Goal: Task Accomplishment & Management: Use online tool/utility

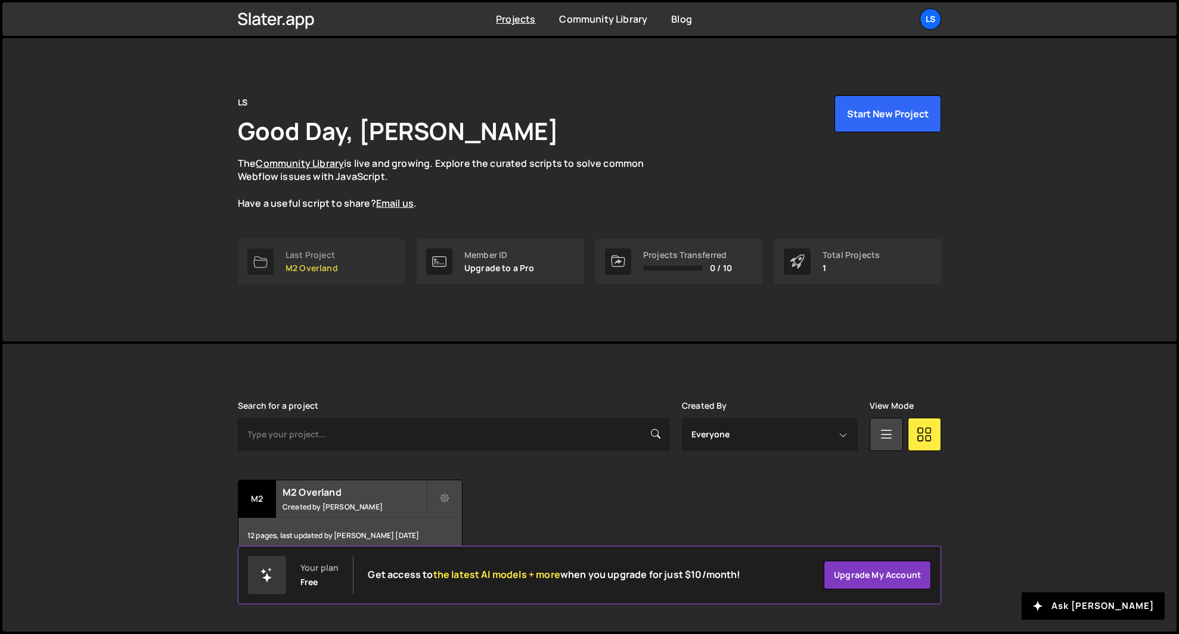
click at [309, 266] on p "M2 Overland" at bounding box center [311, 268] width 52 height 10
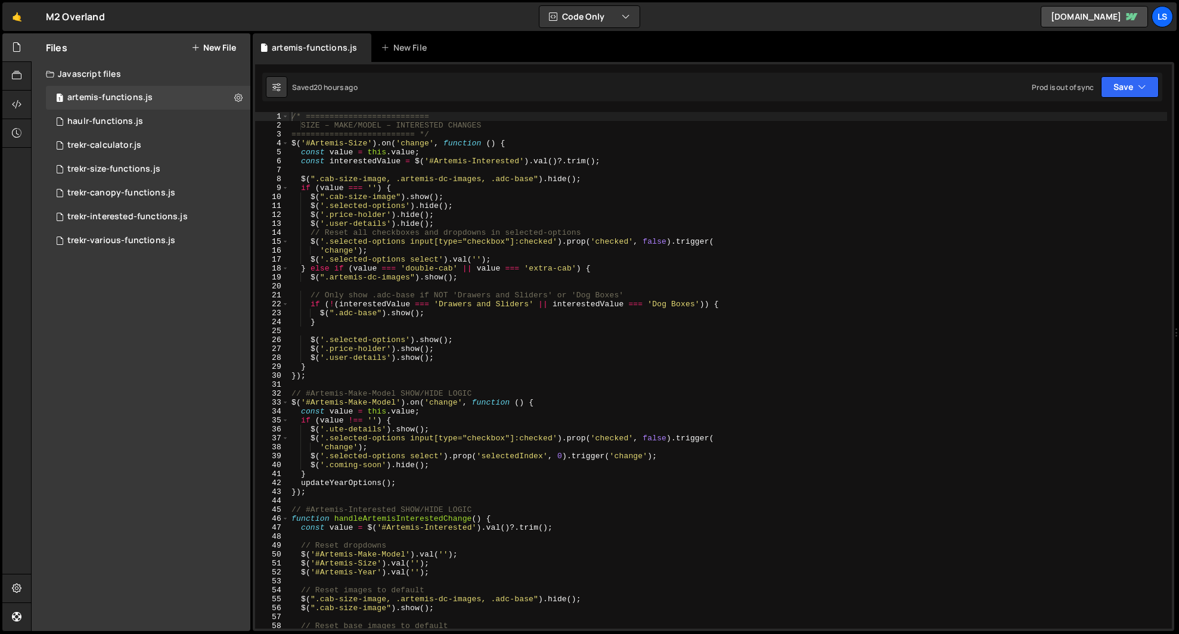
scroll to position [4294, 0]
click at [357, 159] on div "/* ========================== SIZE – MAKE/MODEL – INTERESTED CHANGES ==========…" at bounding box center [728, 379] width 878 height 535
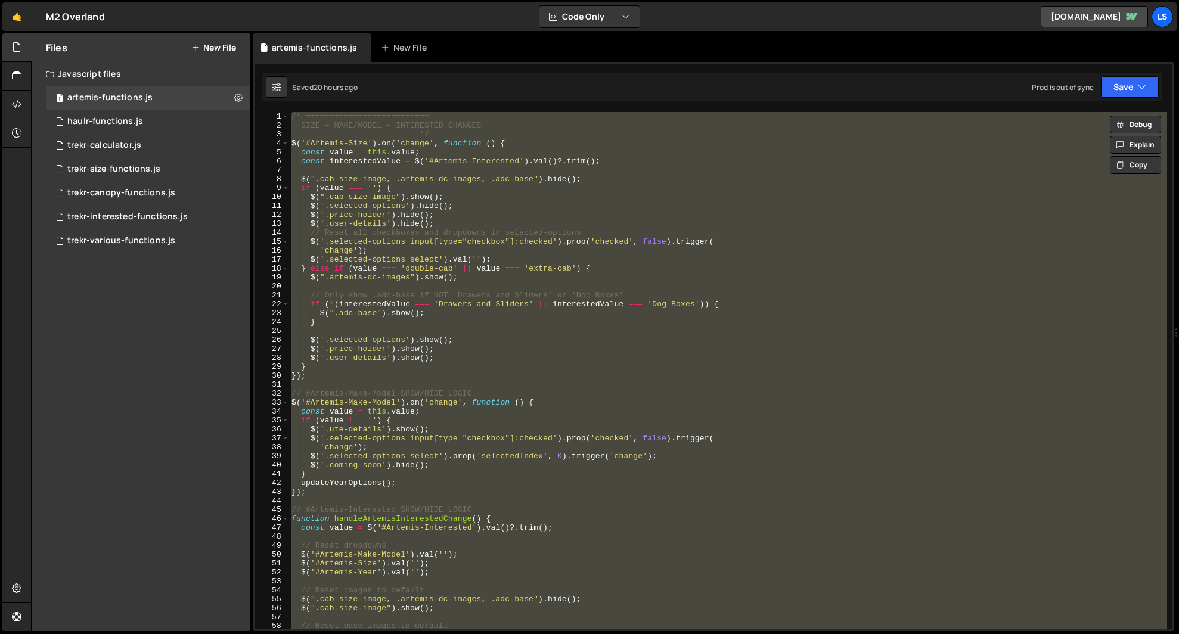
click at [445, 189] on div "/* ========================== SIZE – MAKE/MODEL – INTERESTED CHANGES ==========…" at bounding box center [728, 370] width 878 height 517
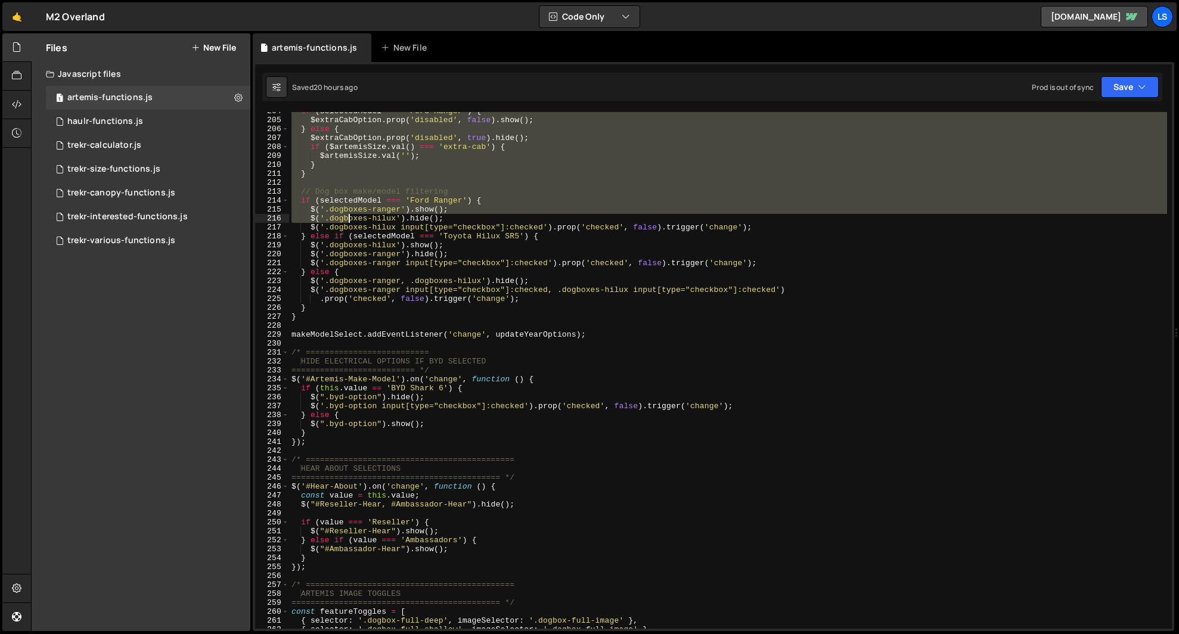
scroll to position [1825, 0]
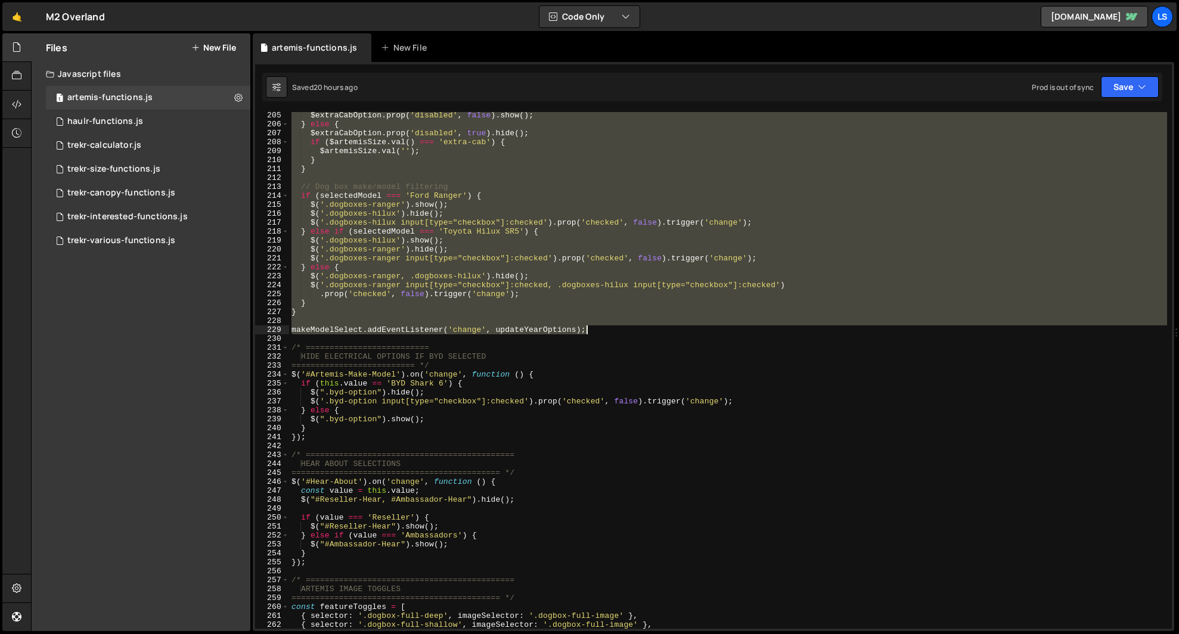
drag, startPoint x: 291, startPoint y: 114, endPoint x: 587, endPoint y: 333, distance: 368.1
click at [587, 333] on div "$extraCabOption . prop ( 'disabled' , false ) . show ( ) ; } else { $extraCabOp…" at bounding box center [728, 378] width 878 height 535
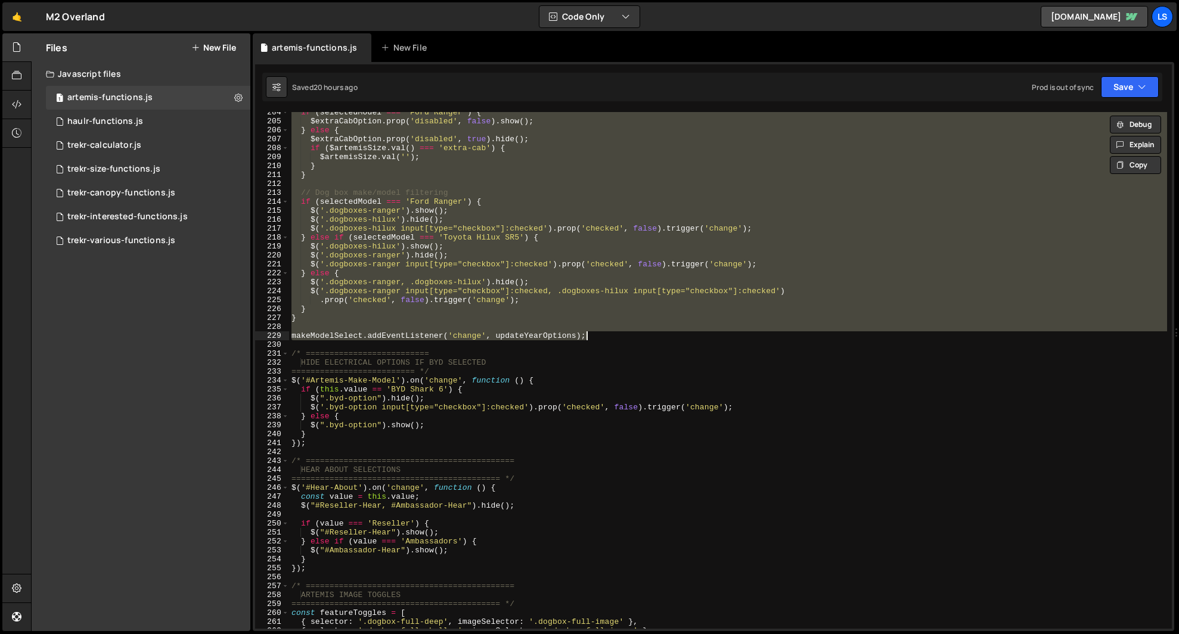
scroll to position [1817, 0]
paste textarea
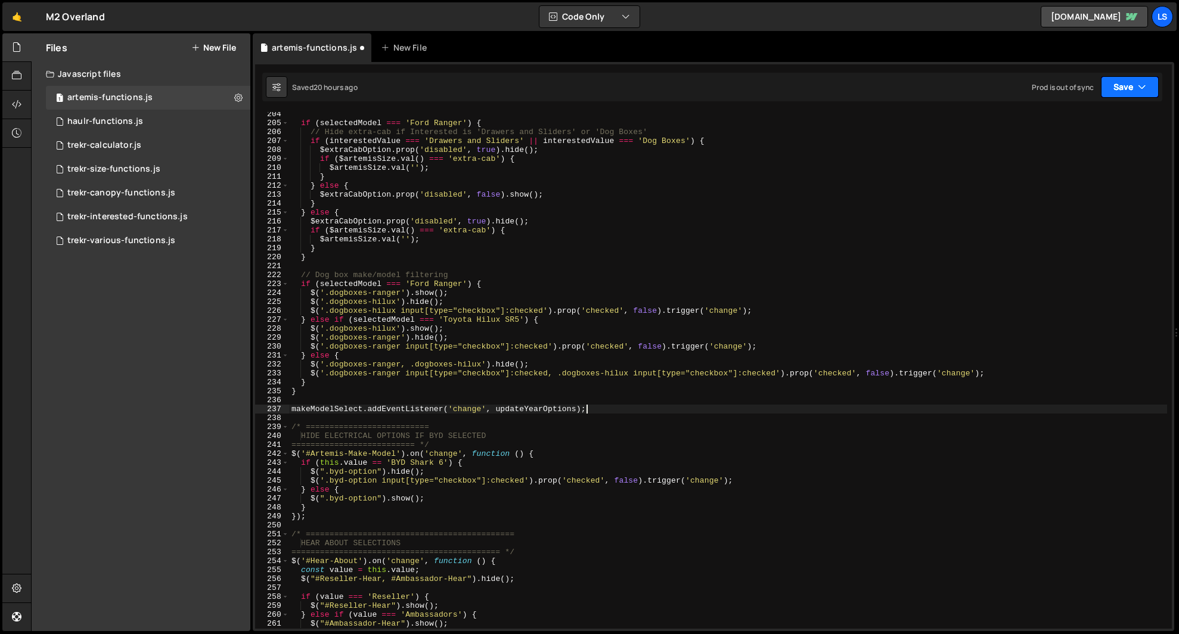
click at [1129, 86] on button "Save" at bounding box center [1130, 86] width 58 height 21
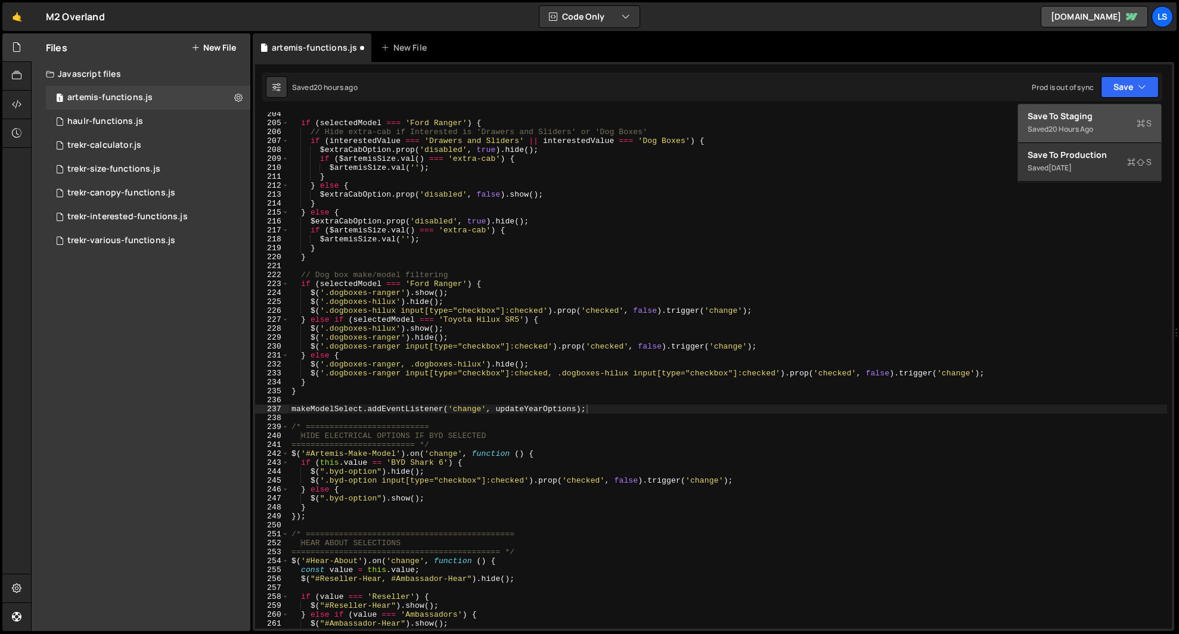
click at [1075, 117] on div "Save to Staging S" at bounding box center [1089, 116] width 124 height 12
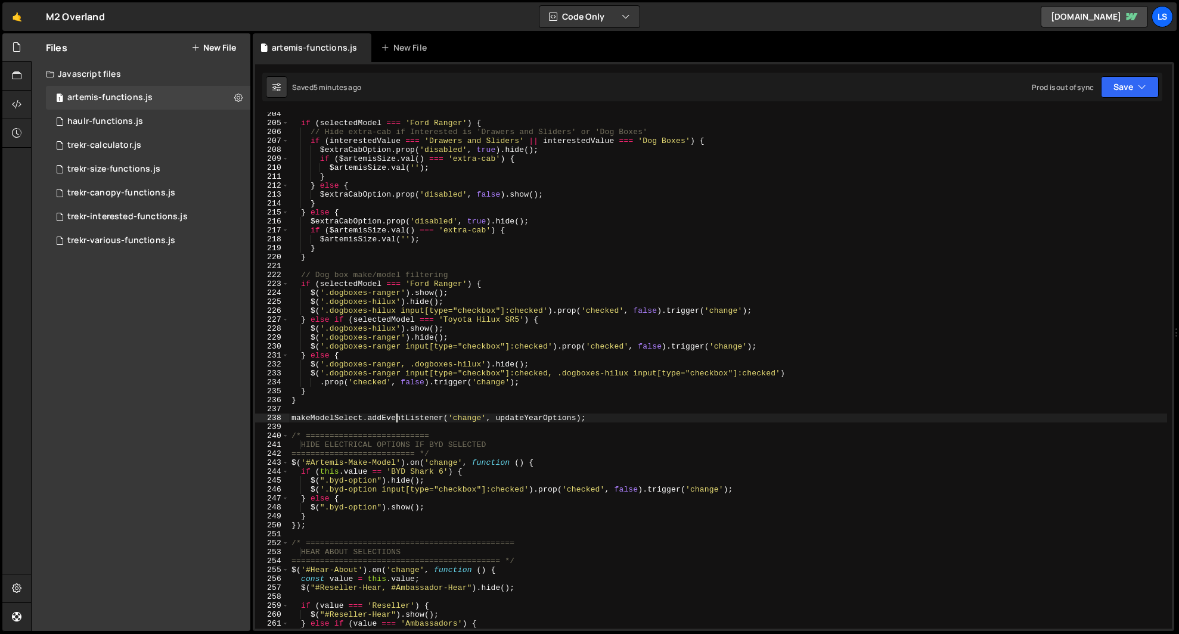
drag, startPoint x: 395, startPoint y: 418, endPoint x: 474, endPoint y: 420, distance: 78.7
click at [395, 417] on div "if ( selectedModel === 'Ford Ranger' ) { // Hide extra-cab if Interested is 'Dr…" at bounding box center [728, 377] width 878 height 535
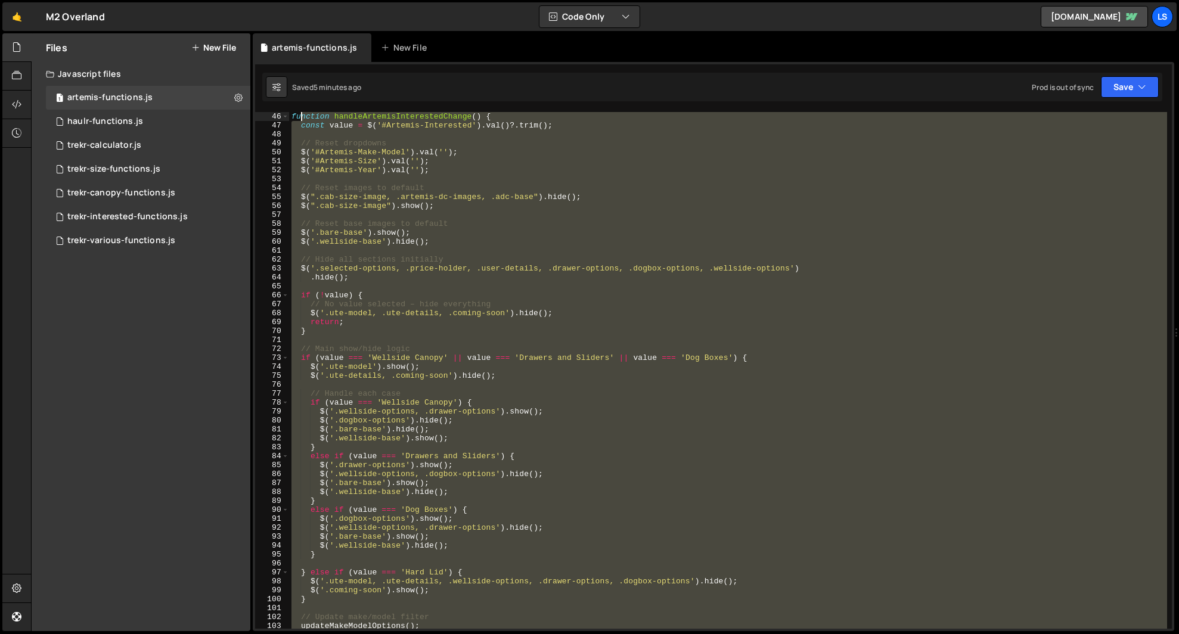
scroll to position [0, 0]
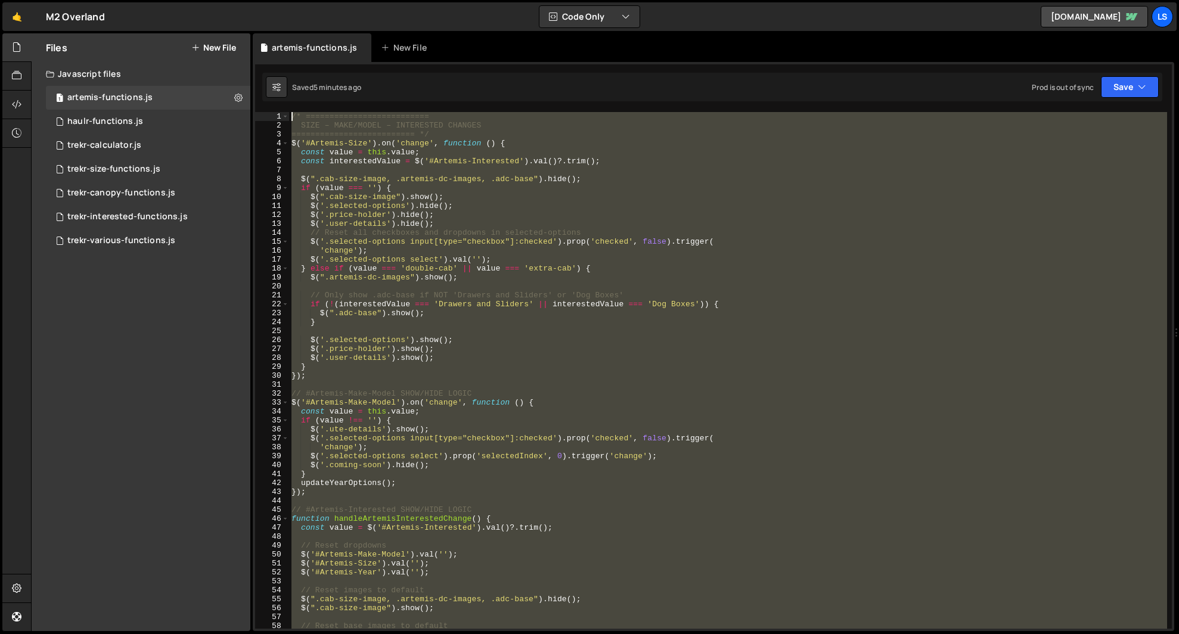
drag, startPoint x: 562, startPoint y: 413, endPoint x: 309, endPoint y: 19, distance: 468.3
click at [297, 0] on html "Projects [GEOGRAPHIC_DATA] Blog LS Projects Your Teams Account Upgrade Logout" at bounding box center [589, 317] width 1179 height 634
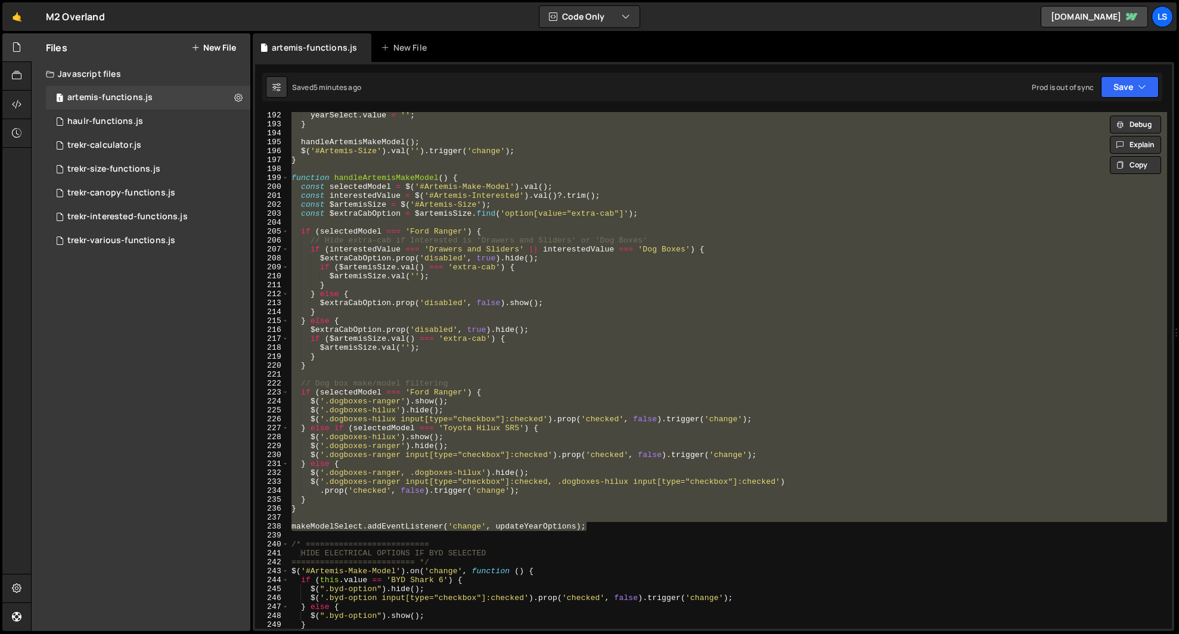
scroll to position [1747, 0]
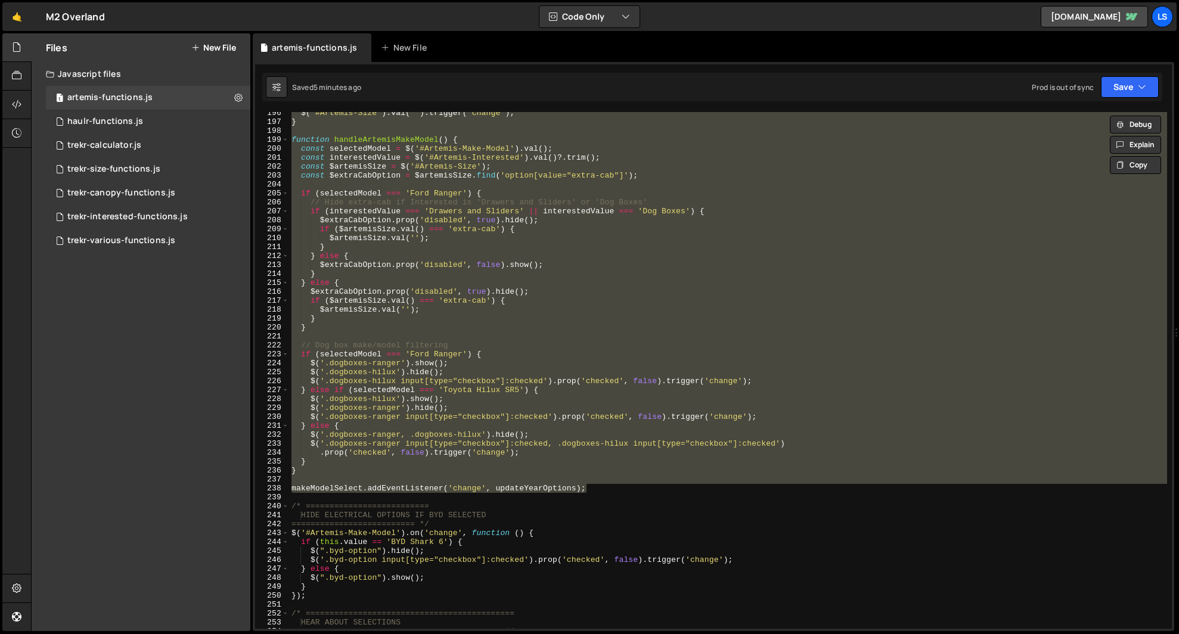
paste textarea "makeModelSelect.addEventListener('change', updateYearOptions);"
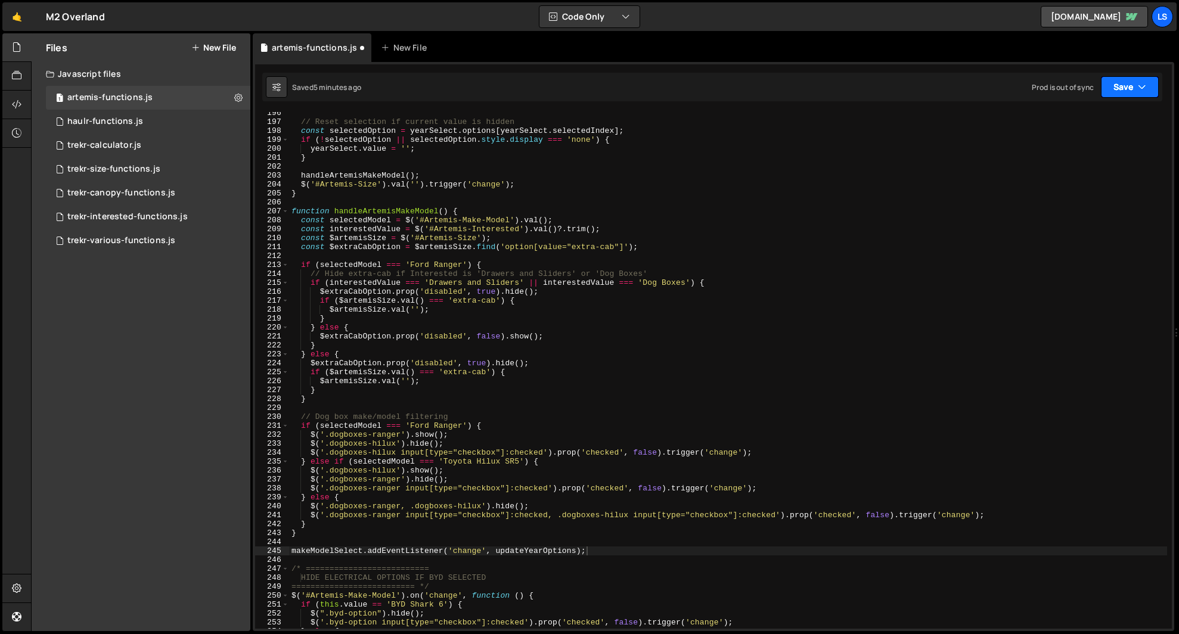
click at [1120, 86] on button "Save" at bounding box center [1130, 86] width 58 height 21
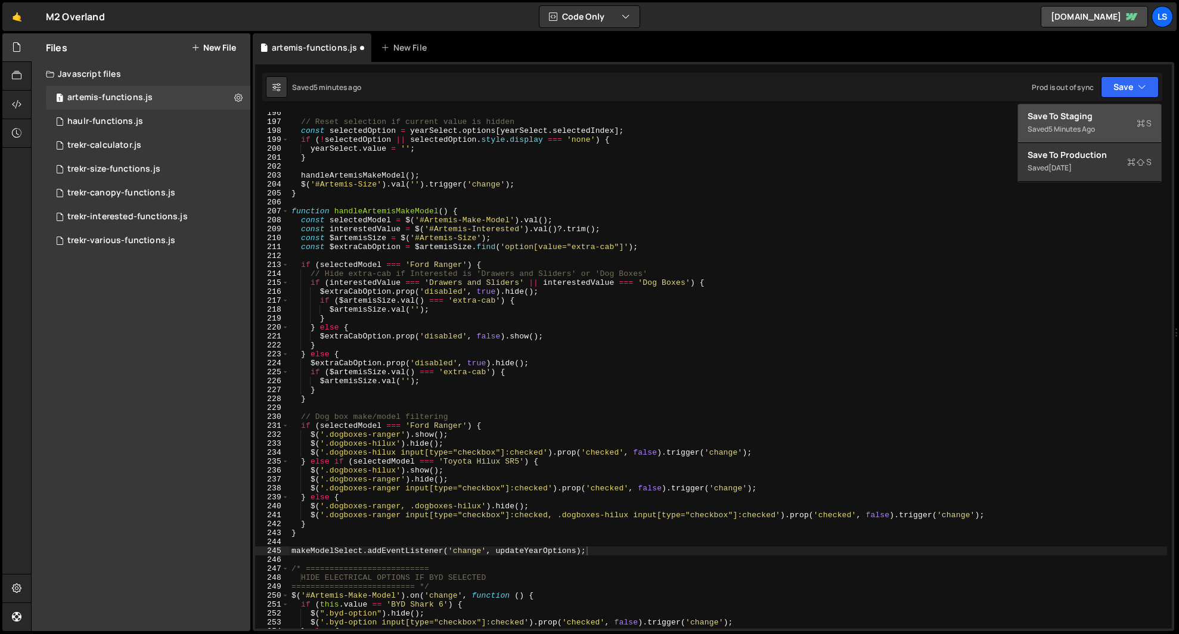
click at [1079, 119] on div "Save to Staging S" at bounding box center [1089, 116] width 124 height 12
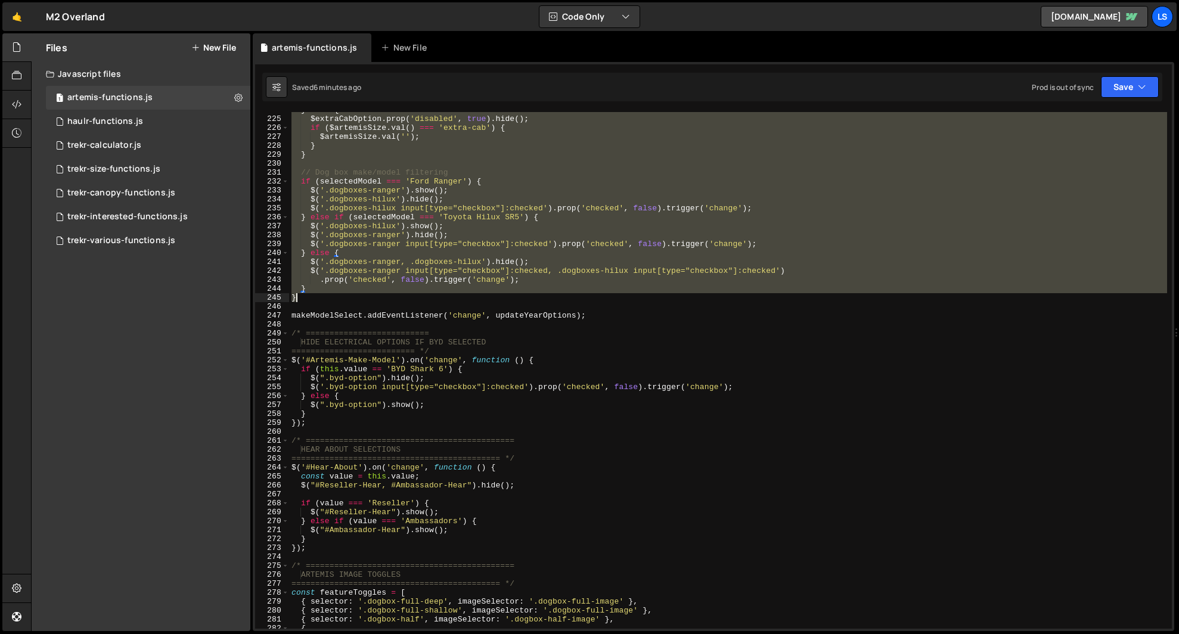
scroll to position [2006, 0]
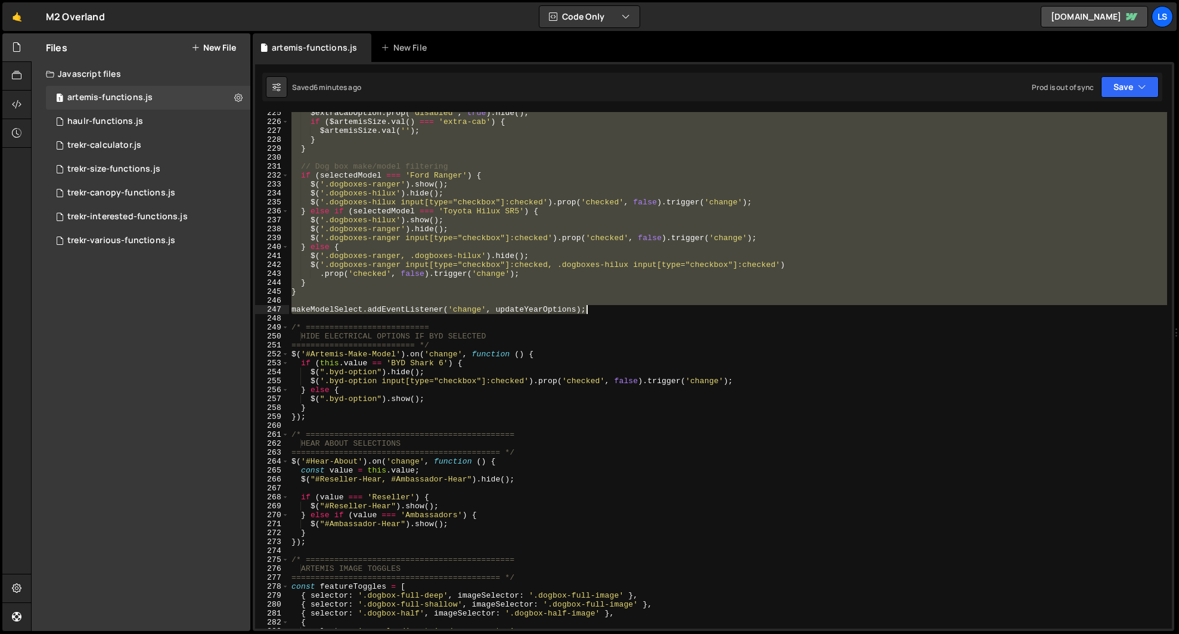
drag, startPoint x: 291, startPoint y: 116, endPoint x: 599, endPoint y: 309, distance: 362.8
click at [599, 309] on div "$extraCabOption . prop ( 'disabled' , true ) . hide ( ) ; if ( $artemisSize . v…" at bounding box center [728, 375] width 878 height 535
type textarea "makeModelSelect.addEventListener('change', updateYearOptions);"
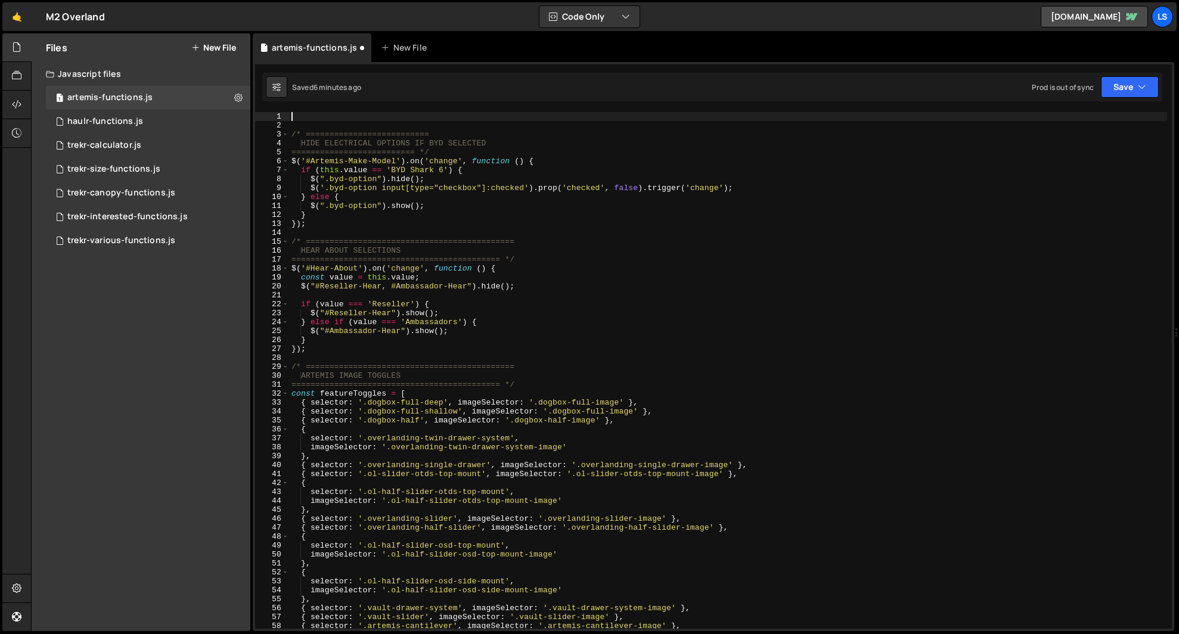
paste textarea "makeModelSelect.addEventListener('change', updateYearOptions);"
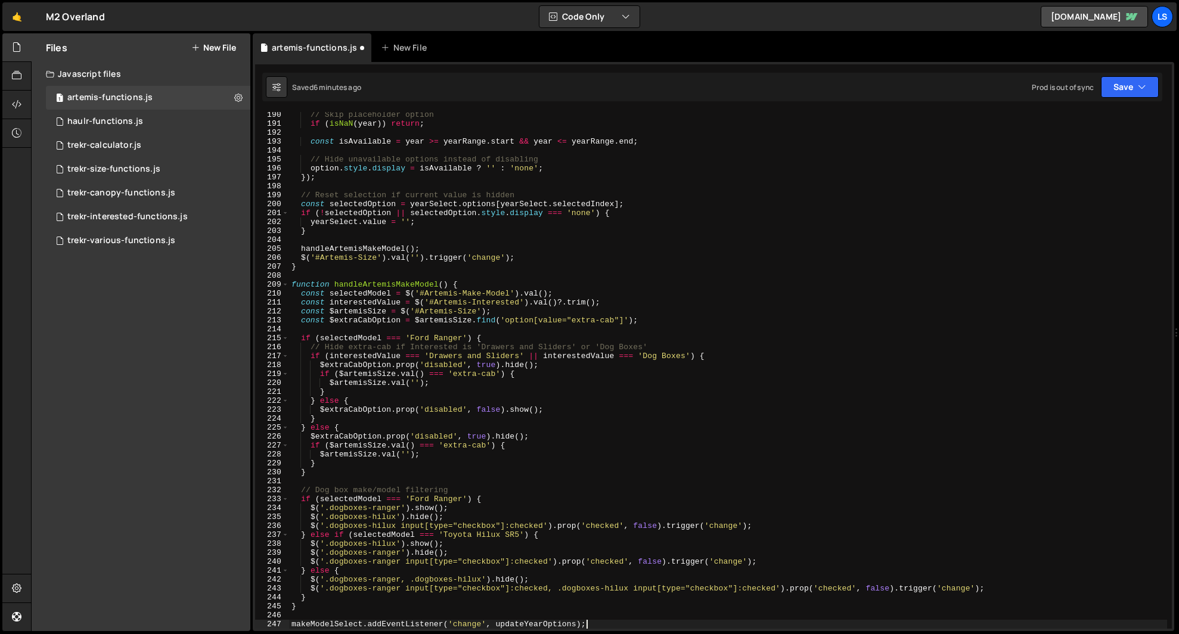
scroll to position [1752, 0]
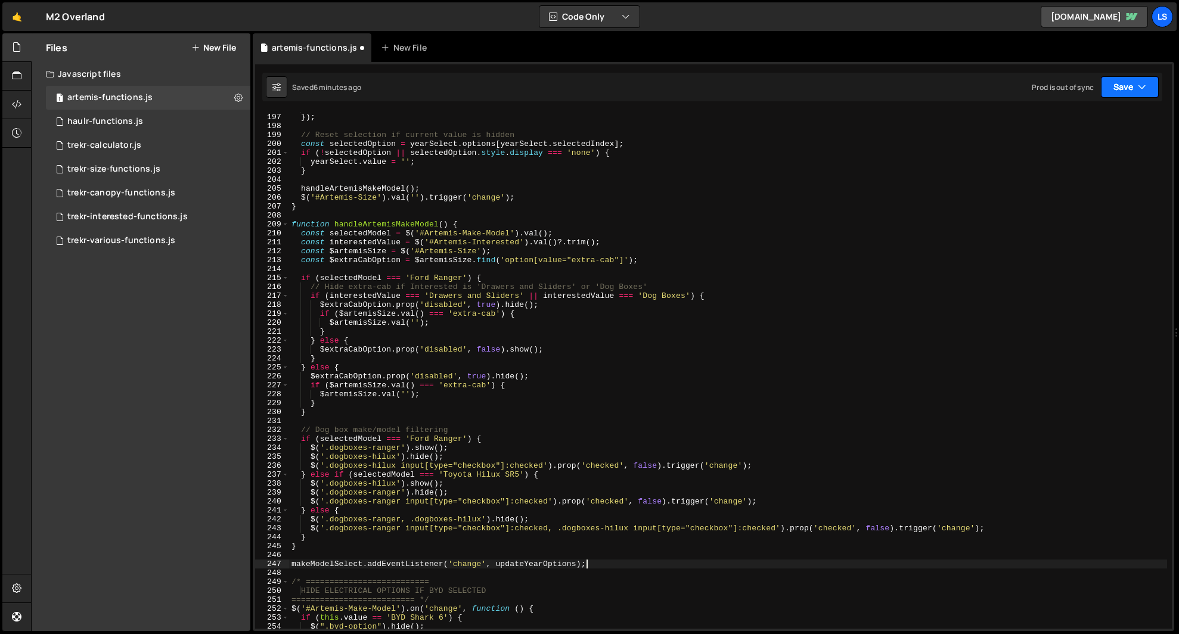
click at [1122, 87] on button "Save" at bounding box center [1130, 86] width 58 height 21
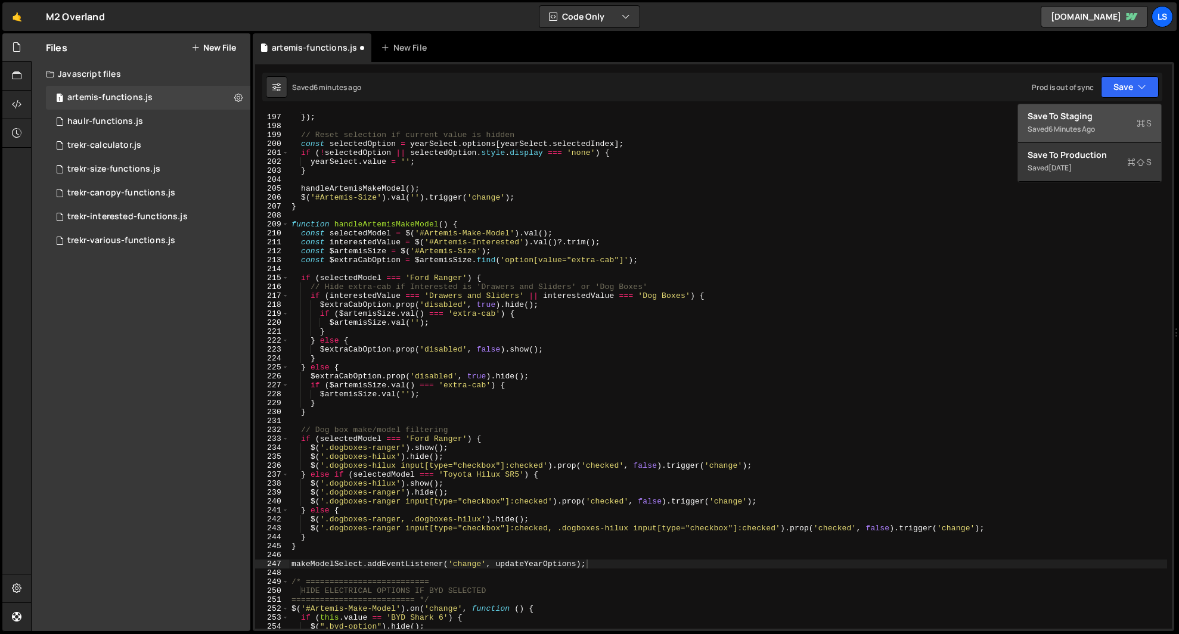
click at [1062, 120] on div "Save to Staging S" at bounding box center [1089, 116] width 124 height 12
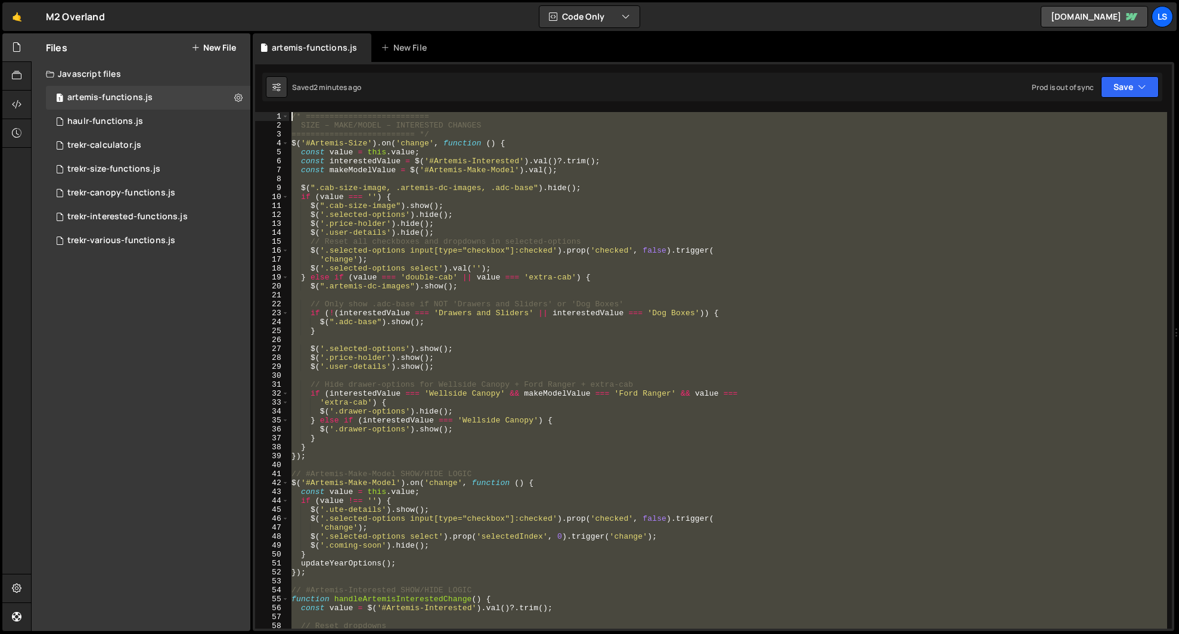
scroll to position [0, 0]
drag, startPoint x: 589, startPoint y: 581, endPoint x: 214, endPoint y: -46, distance: 730.5
click at [214, 0] on html "Projects [GEOGRAPHIC_DATA] Blog LS Projects Your Teams Account Upgrade Logout" at bounding box center [589, 317] width 1179 height 634
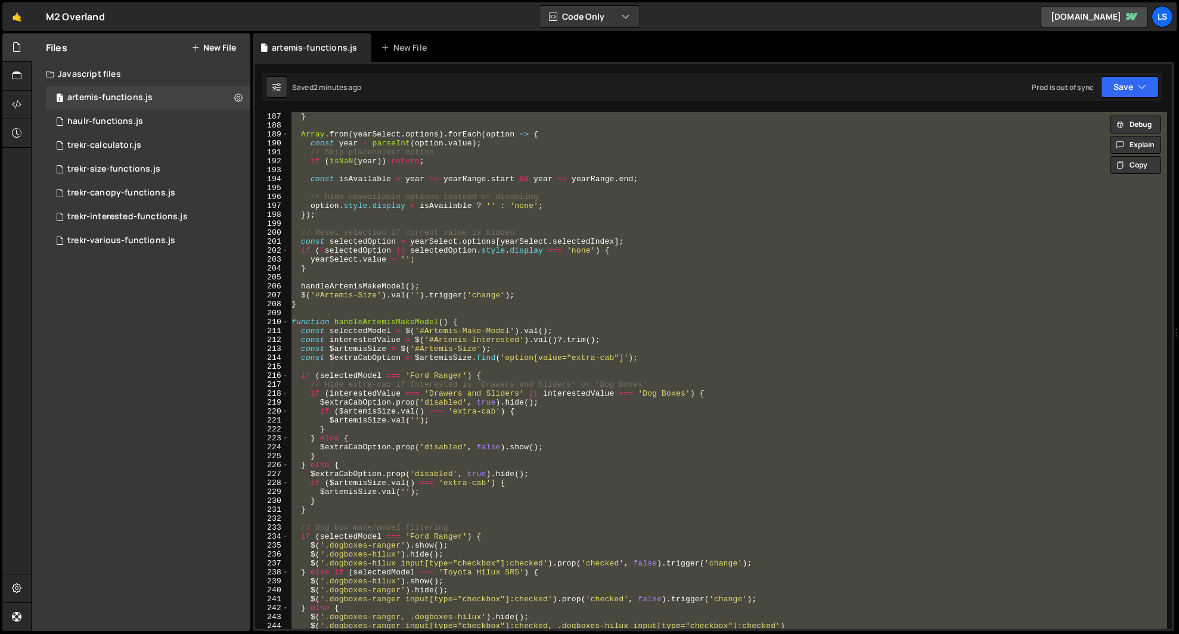
scroll to position [1785, 0]
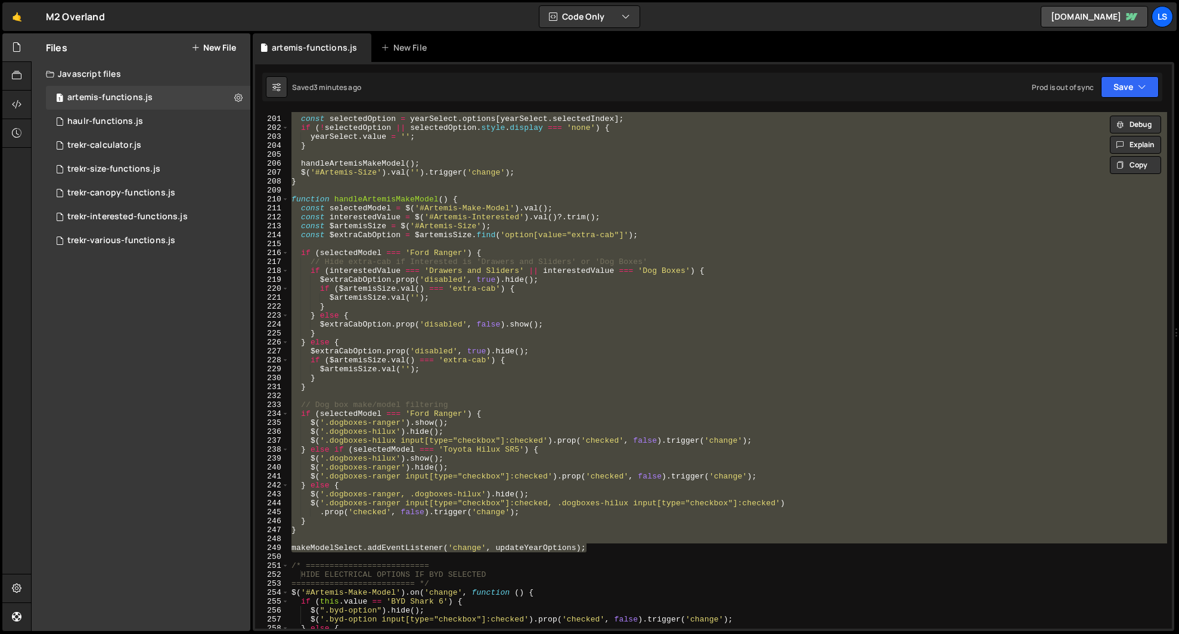
paste textarea "makeModelSelect.addEventListener('change', updateYearOptions);"
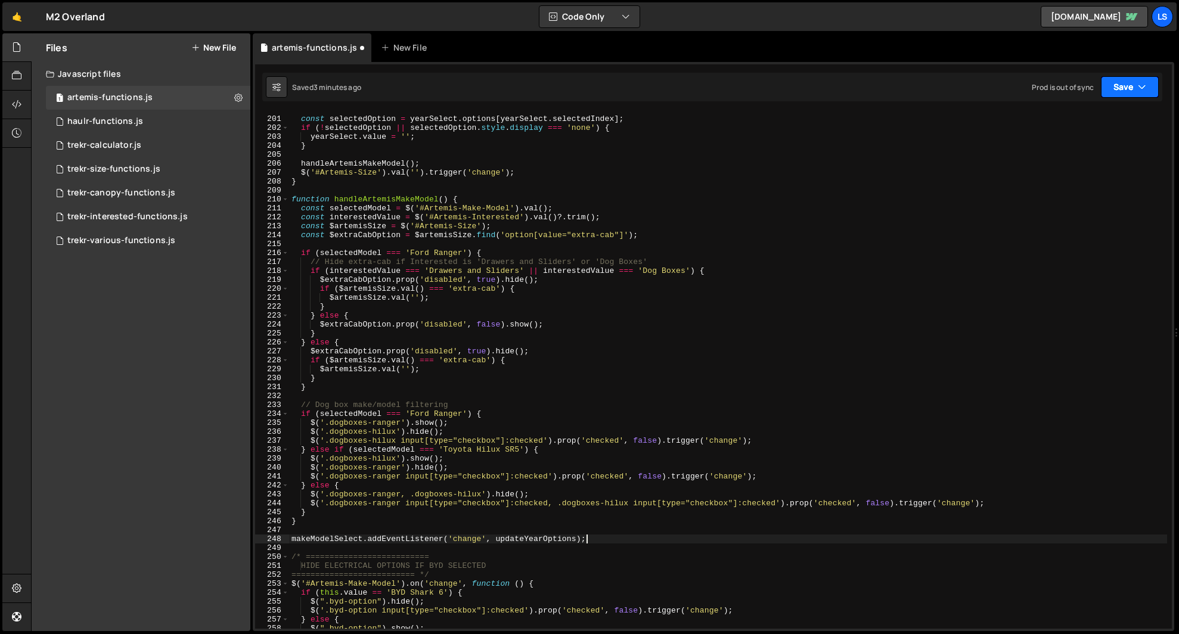
click at [1126, 91] on button "Save" at bounding box center [1130, 86] width 58 height 21
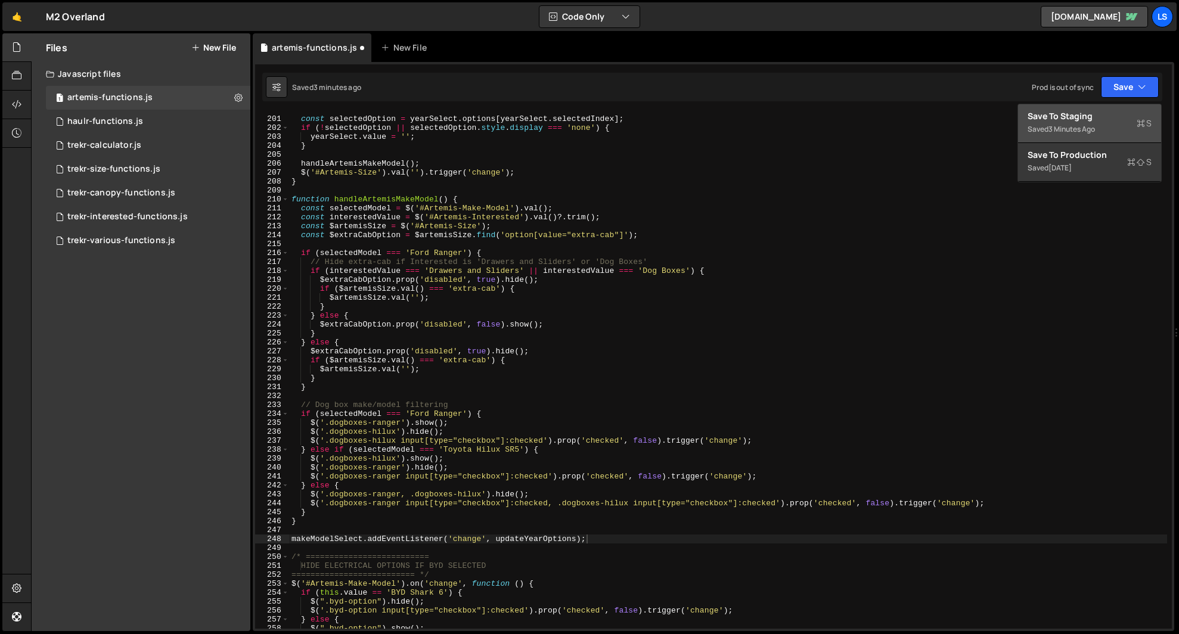
click at [1084, 113] on div "Save to Staging S" at bounding box center [1089, 116] width 124 height 12
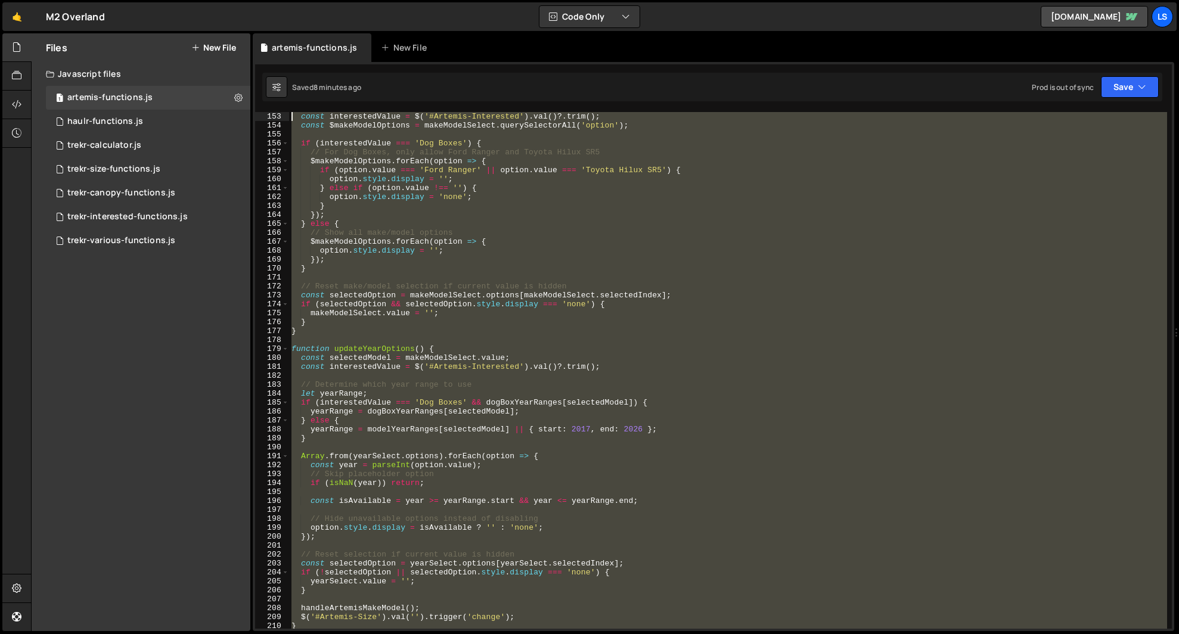
scroll to position [0, 0]
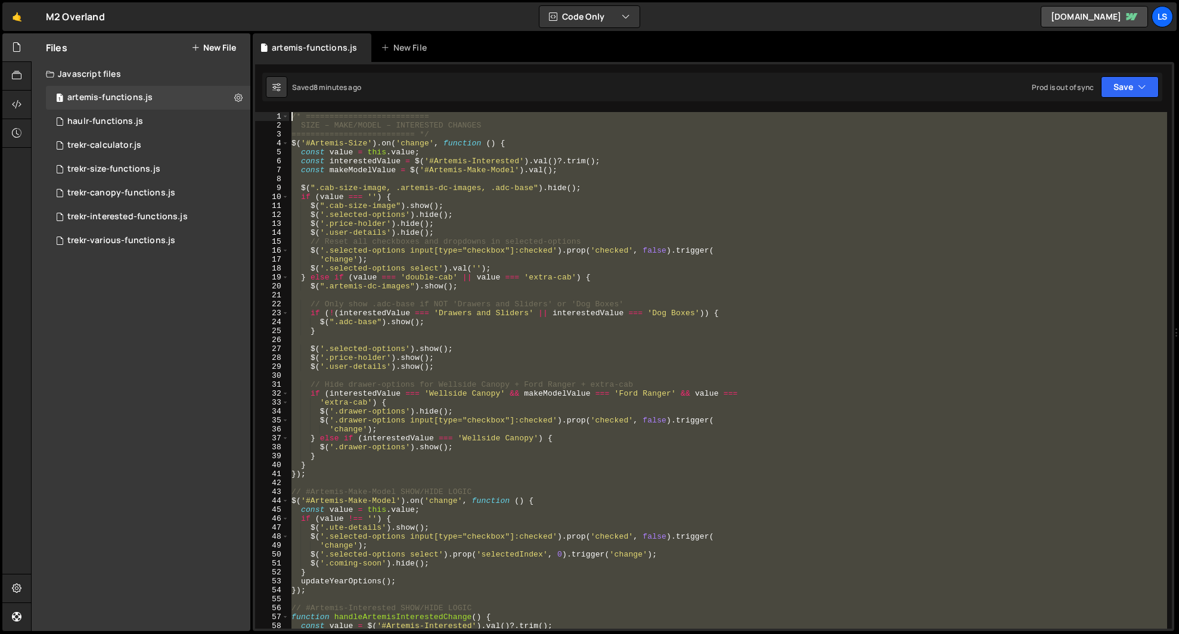
drag, startPoint x: 592, startPoint y: 564, endPoint x: 262, endPoint y: -35, distance: 683.4
click at [262, 0] on html "Projects [GEOGRAPHIC_DATA] Blog LS Projects Your Teams Account Upgrade Logout" at bounding box center [589, 317] width 1179 height 634
paste textarea "makeModelSelect.addEventListener('change', updateYearOptions);"
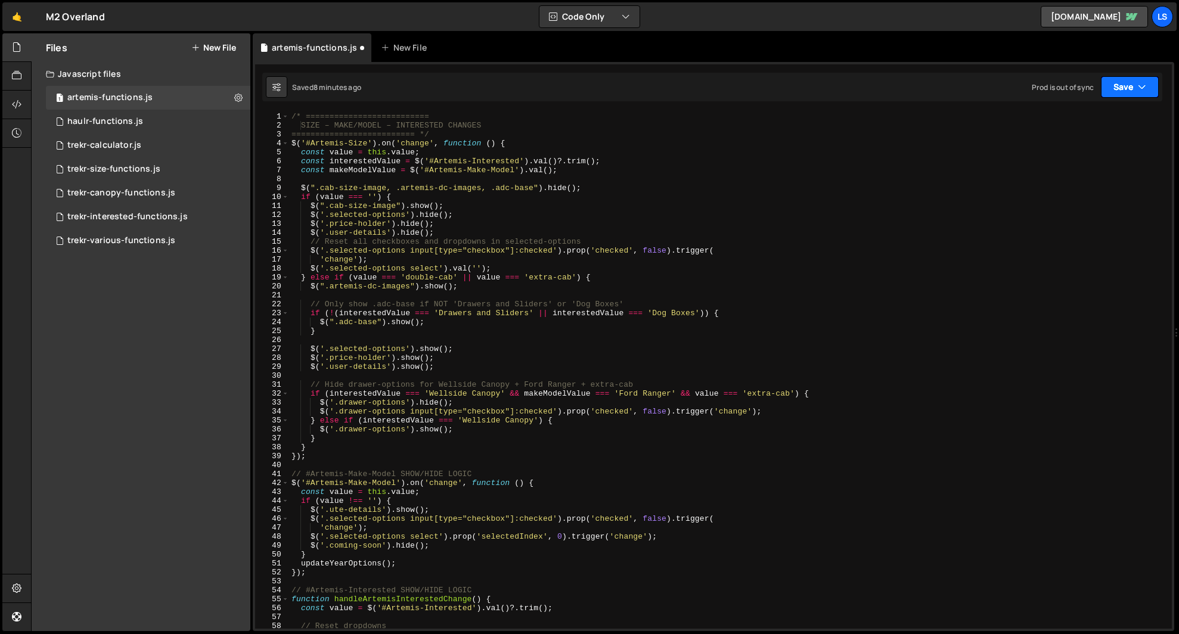
click at [1123, 91] on button "Save" at bounding box center [1130, 86] width 58 height 21
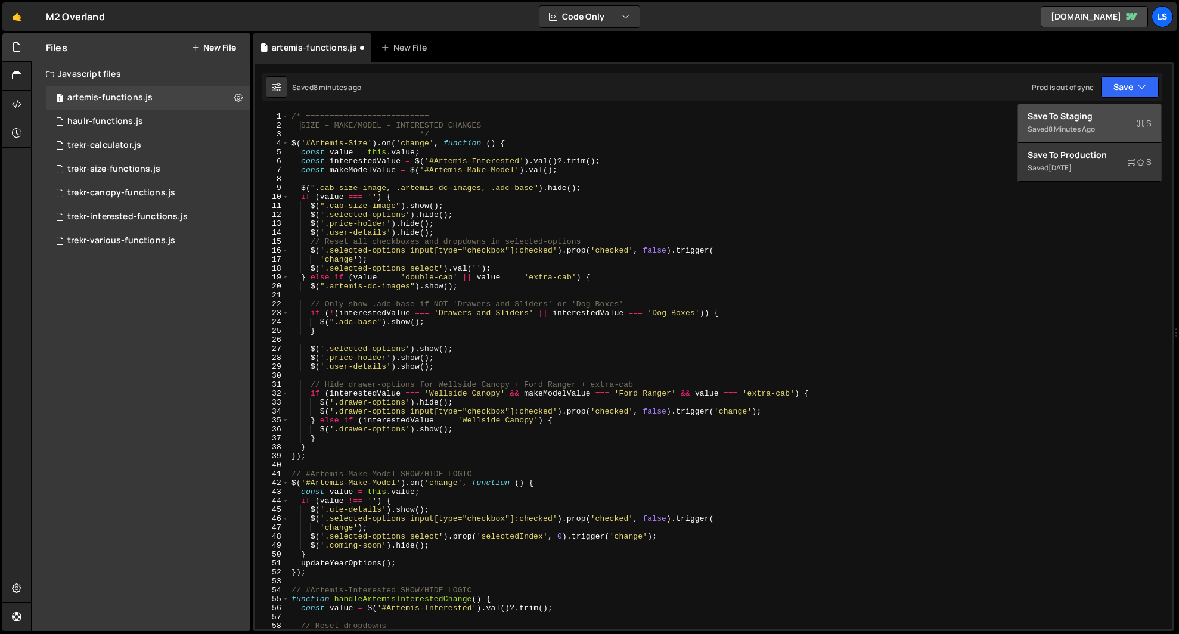
click at [1036, 125] on div "Saved 8 minutes ago" at bounding box center [1089, 129] width 124 height 14
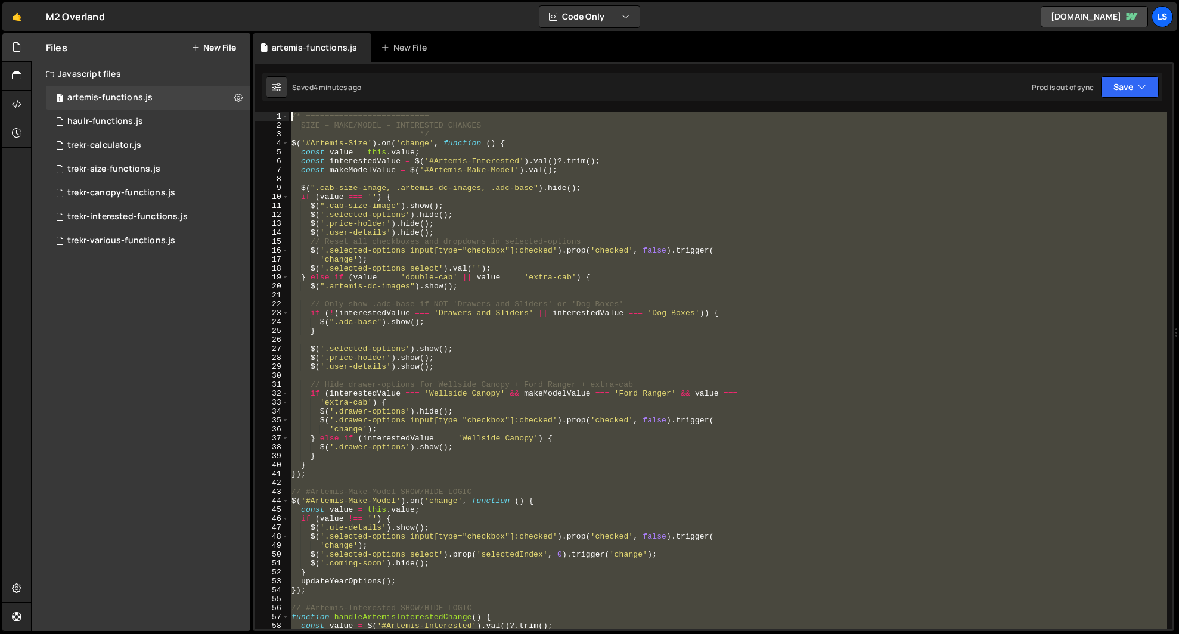
drag, startPoint x: 588, startPoint y: 411, endPoint x: 265, endPoint y: -20, distance: 538.4
click at [265, 0] on html "Projects [GEOGRAPHIC_DATA] Blog LS Projects Your Teams Account Upgrade Logout" at bounding box center [589, 317] width 1179 height 634
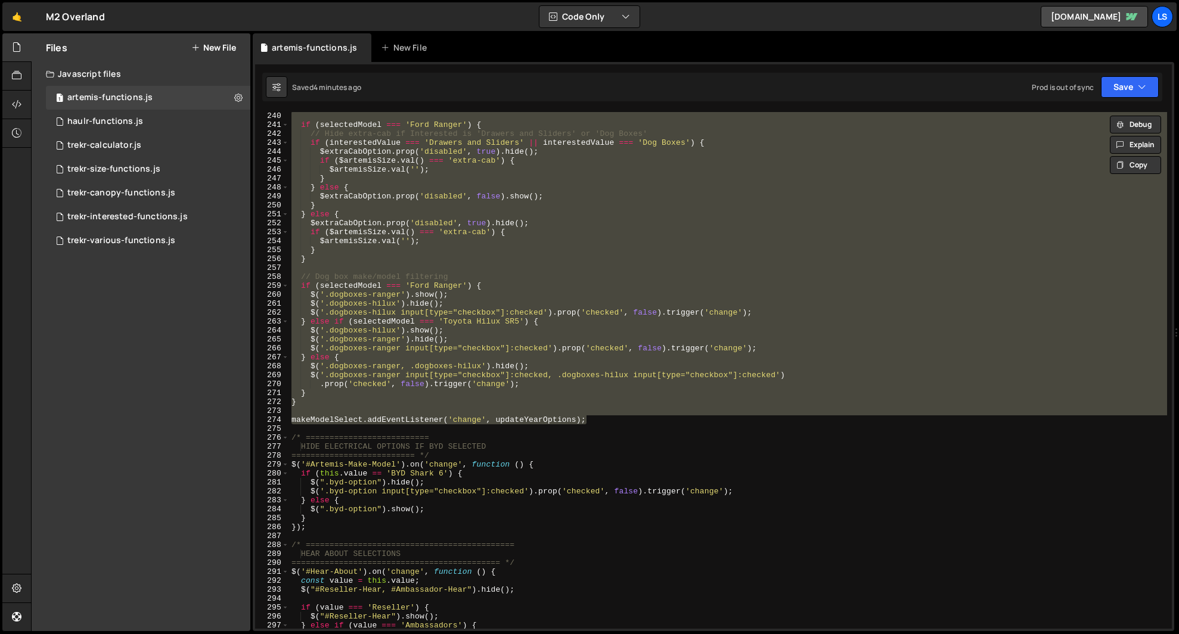
scroll to position [2157, 0]
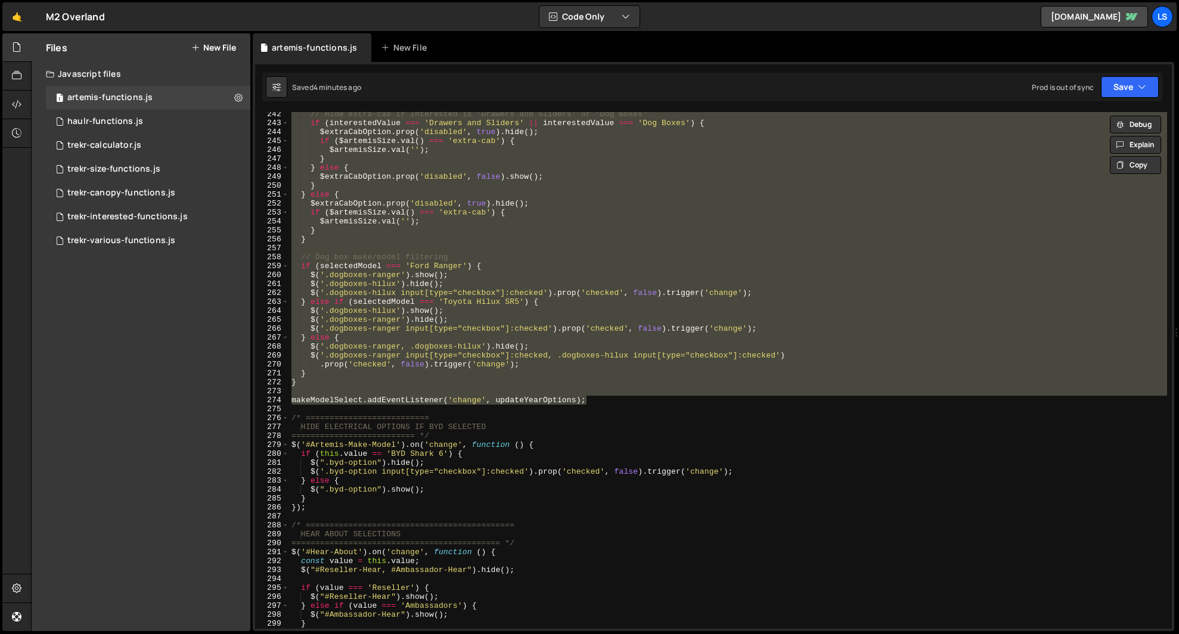
paste textarea "makeModelSelect.addEventListener('change', updateYearOptions);"
type textarea "makeModelSelect.addEventListener('change', updateYearOptions);"
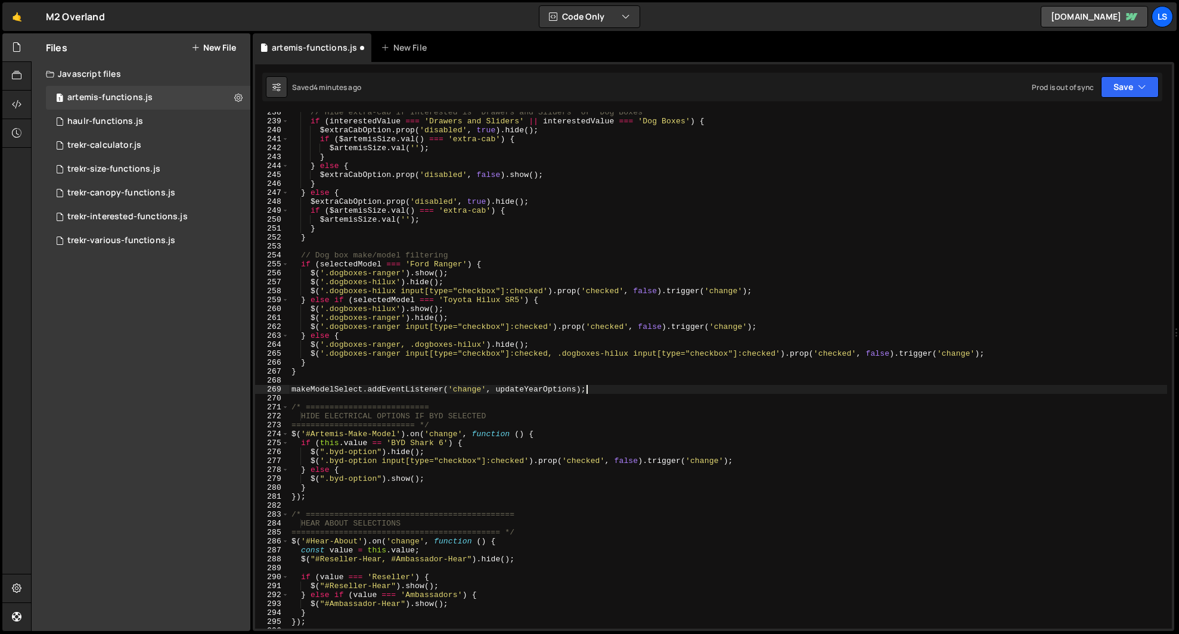
scroll to position [2020, 0]
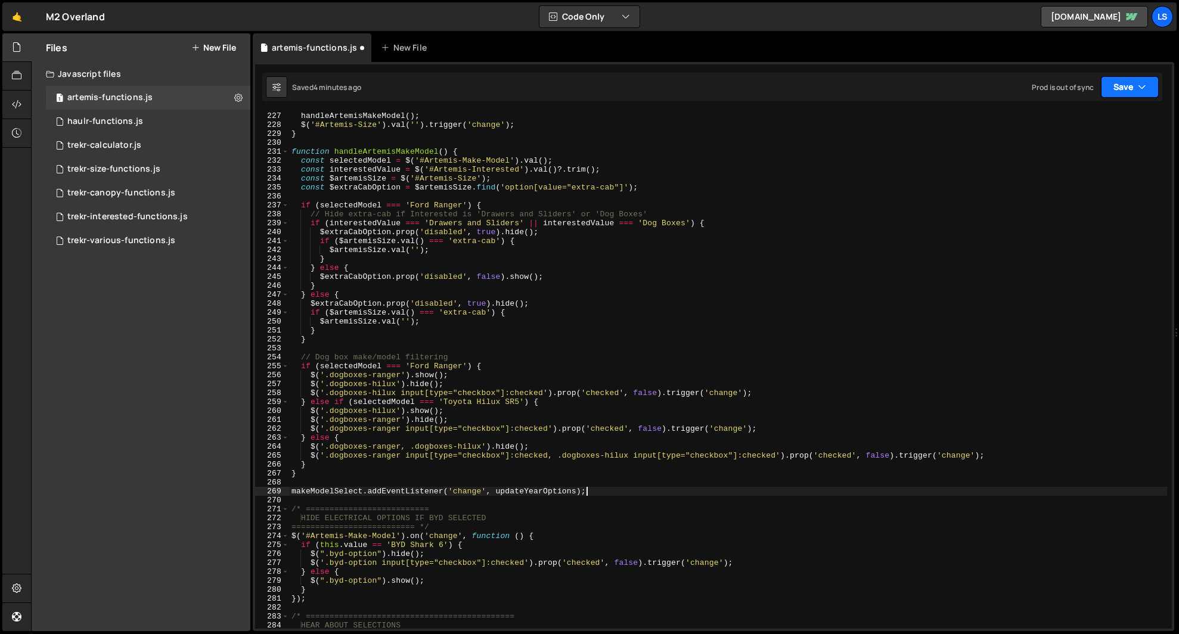
click at [1125, 89] on button "Save" at bounding box center [1130, 86] width 58 height 21
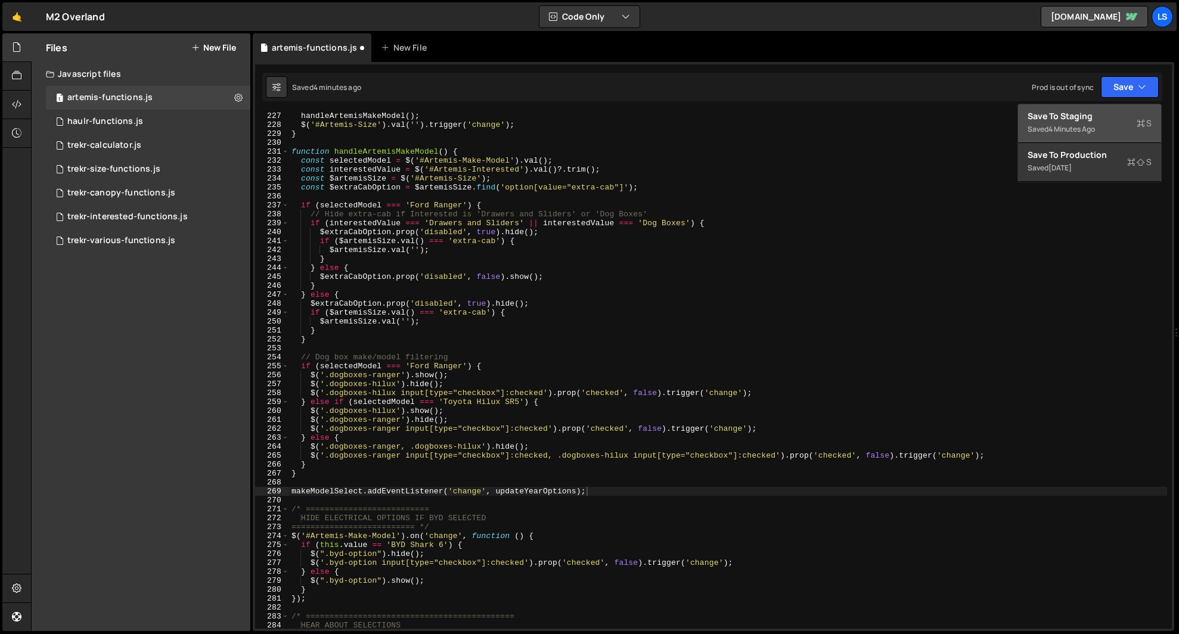
click at [1066, 121] on div "Save to Staging S" at bounding box center [1089, 116] width 124 height 12
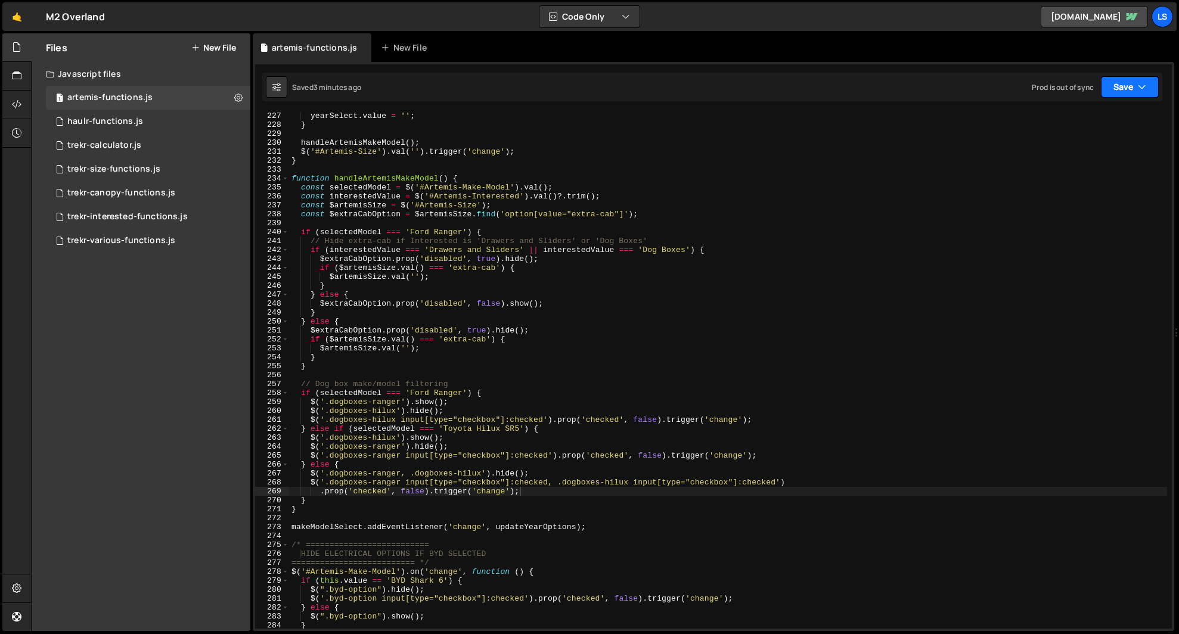
click at [1111, 88] on button "Save" at bounding box center [1130, 86] width 58 height 21
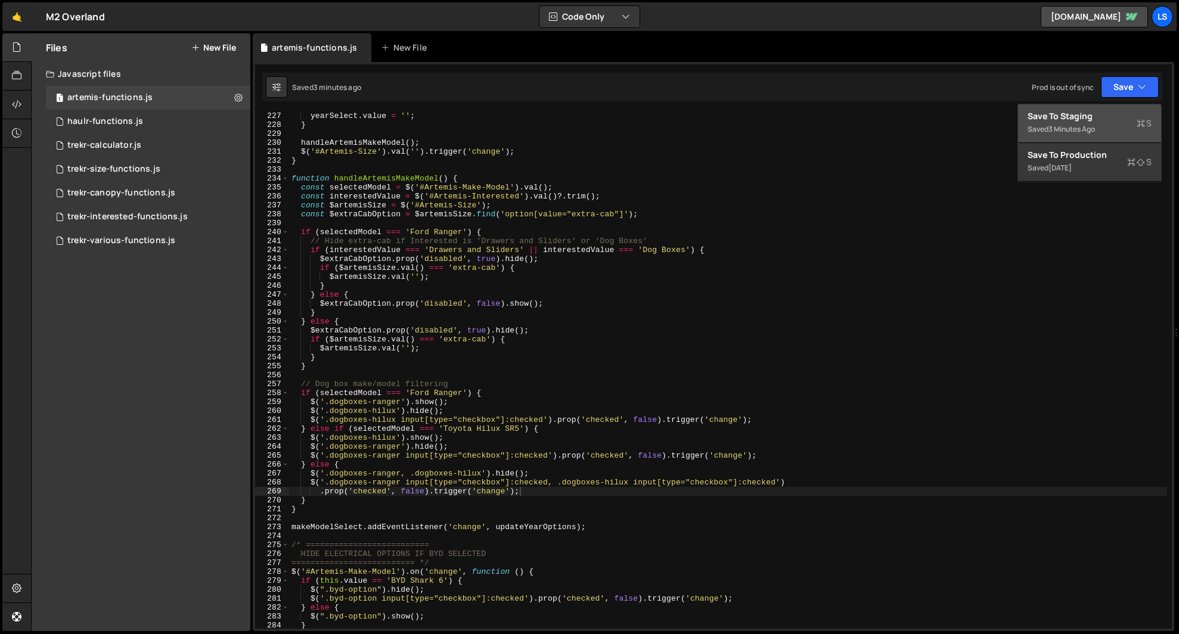
click at [1053, 124] on div "3 minutes ago" at bounding box center [1071, 129] width 46 height 10
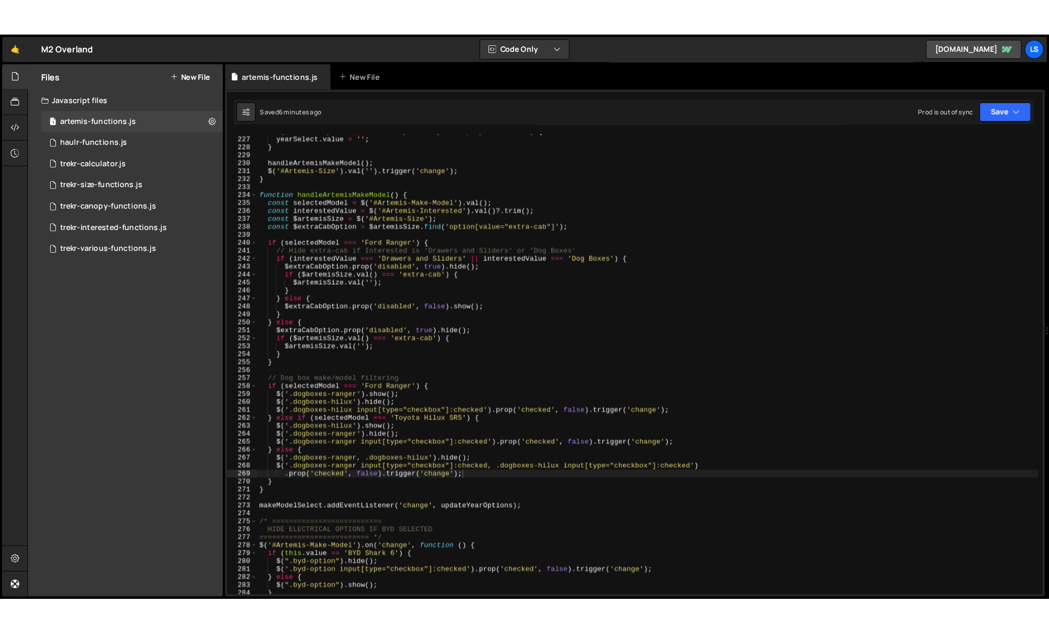
scroll to position [2017, 0]
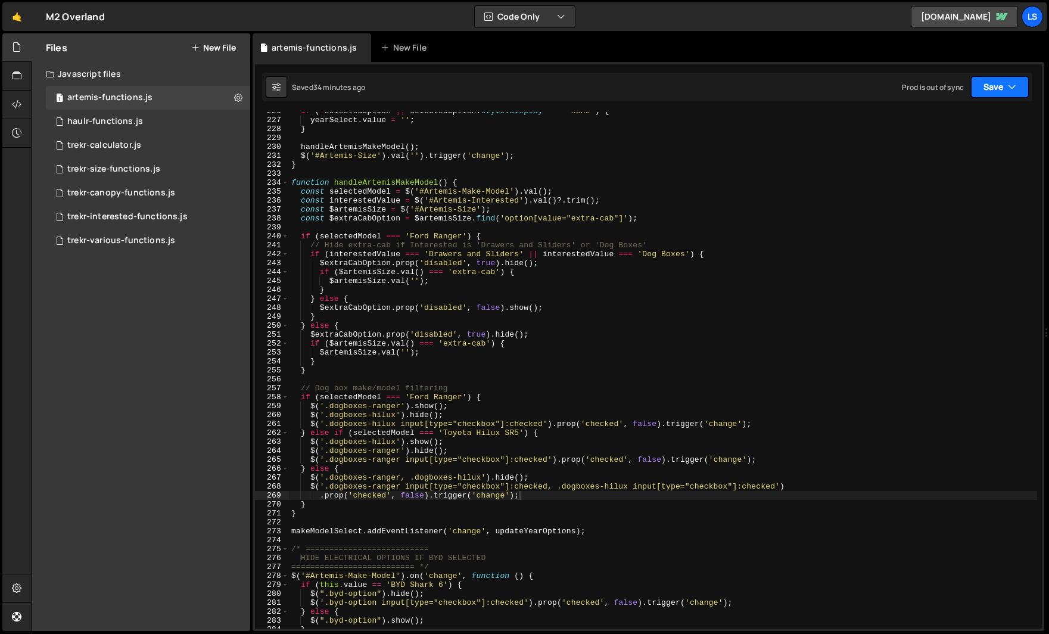
click at [982, 85] on button "Save" at bounding box center [1000, 86] width 58 height 21
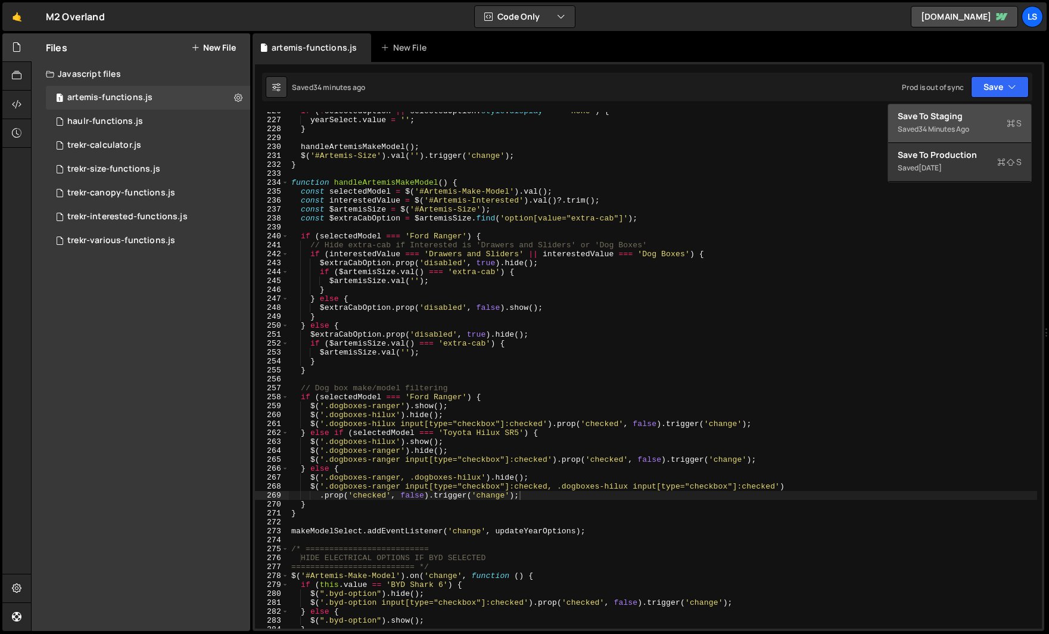
click at [920, 113] on div "Save to Staging S" at bounding box center [960, 116] width 124 height 12
